Goal: Task Accomplishment & Management: Use online tool/utility

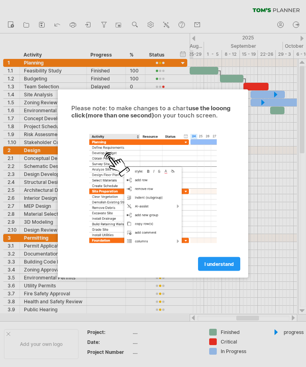
click at [224, 263] on span "I understand" at bounding box center [218, 264] width 29 height 6
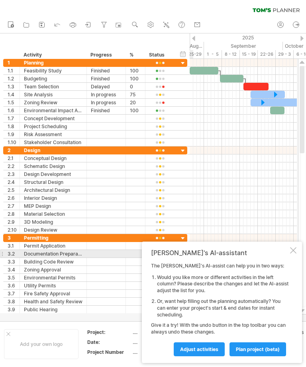
click at [295, 252] on div at bounding box center [293, 250] width 6 height 6
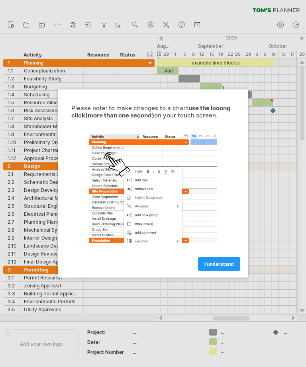
click at [220, 262] on span "I understand" at bounding box center [218, 264] width 29 height 6
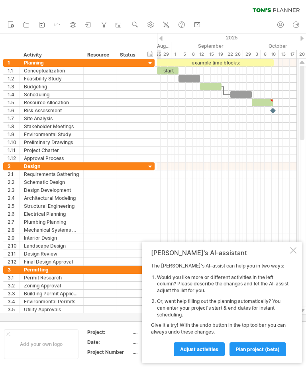
click at [199, 347] on span "Adjust activities" at bounding box center [199, 349] width 38 height 6
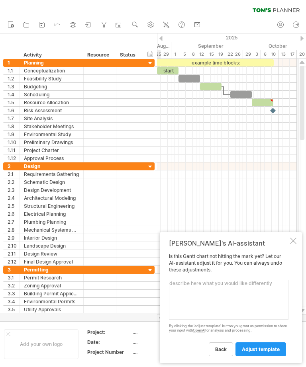
click at [184, 288] on textarea at bounding box center [228, 300] width 119 height 40
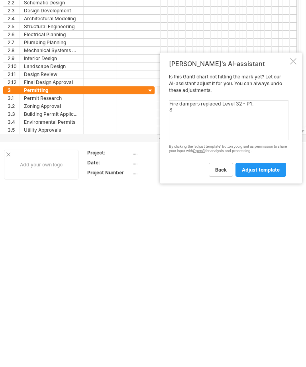
type textarea "Fire dampers replaced Level 32 - P1."
click at [265, 170] on span "adjust template" at bounding box center [261, 170] width 38 height 6
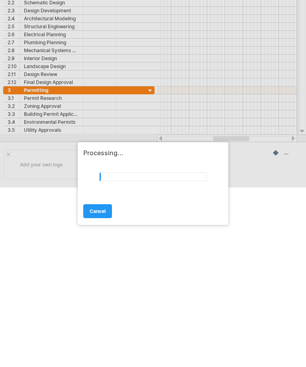
scroll to position [0, 0]
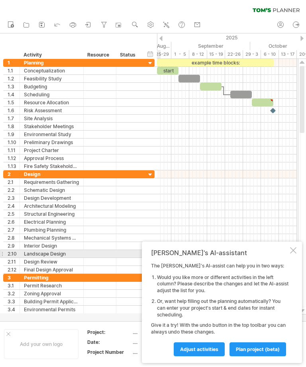
click at [294, 250] on div at bounding box center [293, 250] width 6 height 6
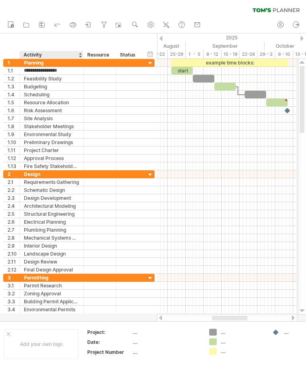
click at [71, 68] on input "**********" at bounding box center [51, 71] width 55 height 8
type input "********"
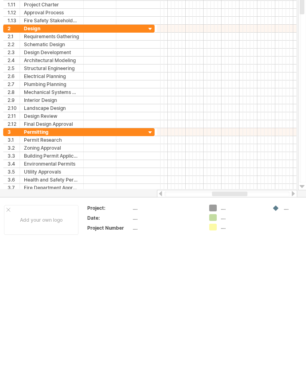
scroll to position [123, 0]
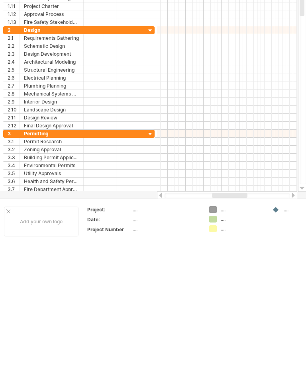
click at [291, 197] on div at bounding box center [293, 195] width 6 height 5
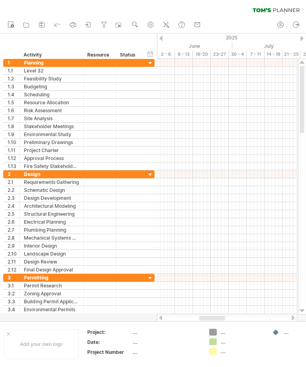
scroll to position [0, 0]
click at [300, 25] on link "log out" at bounding box center [297, 25] width 12 height 10
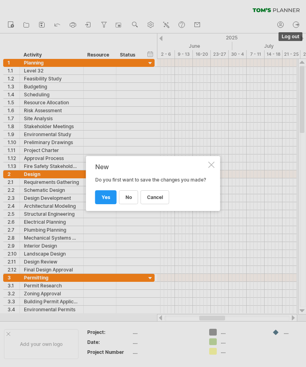
click at [127, 200] on span "no" at bounding box center [128, 197] width 6 height 6
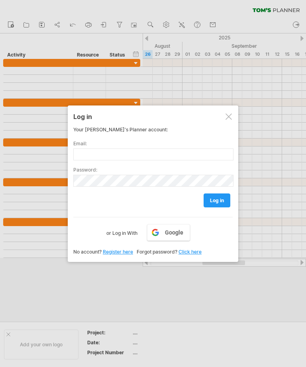
click at [232, 112] on div "Log in" at bounding box center [152, 116] width 159 height 14
click at [218, 196] on link "log in" at bounding box center [216, 200] width 27 height 14
click at [232, 112] on div "Log in" at bounding box center [152, 116] width 159 height 14
click at [230, 114] on div at bounding box center [228, 116] width 6 height 6
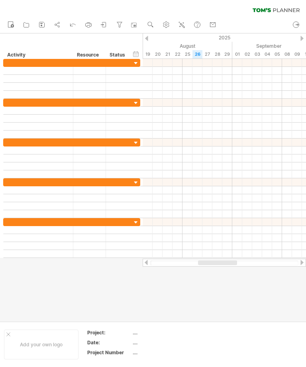
click at [139, 61] on div at bounding box center [136, 64] width 8 height 8
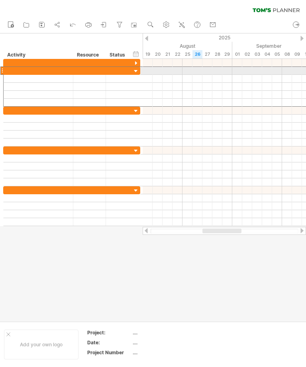
click at [140, 70] on div at bounding box center [136, 72] width 8 height 8
